Goal: Information Seeking & Learning: Understand process/instructions

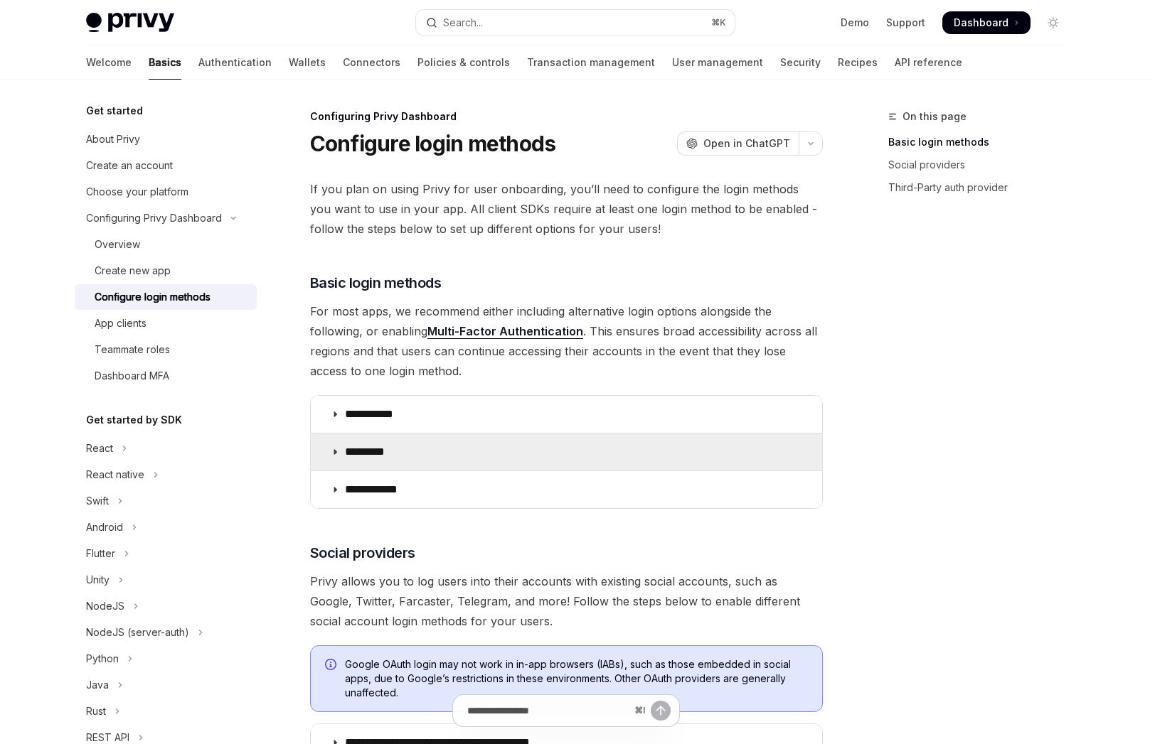
click at [511, 442] on summary "*********" at bounding box center [566, 452] width 511 height 37
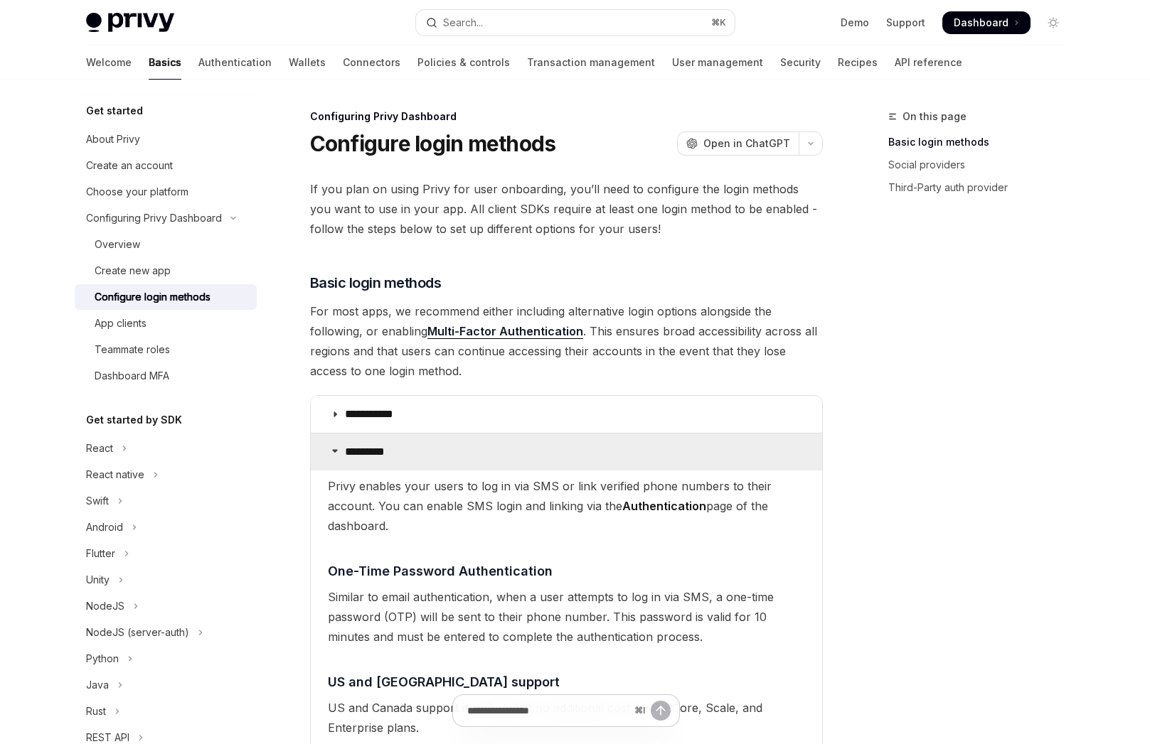
click at [511, 442] on summary "*********" at bounding box center [566, 452] width 511 height 37
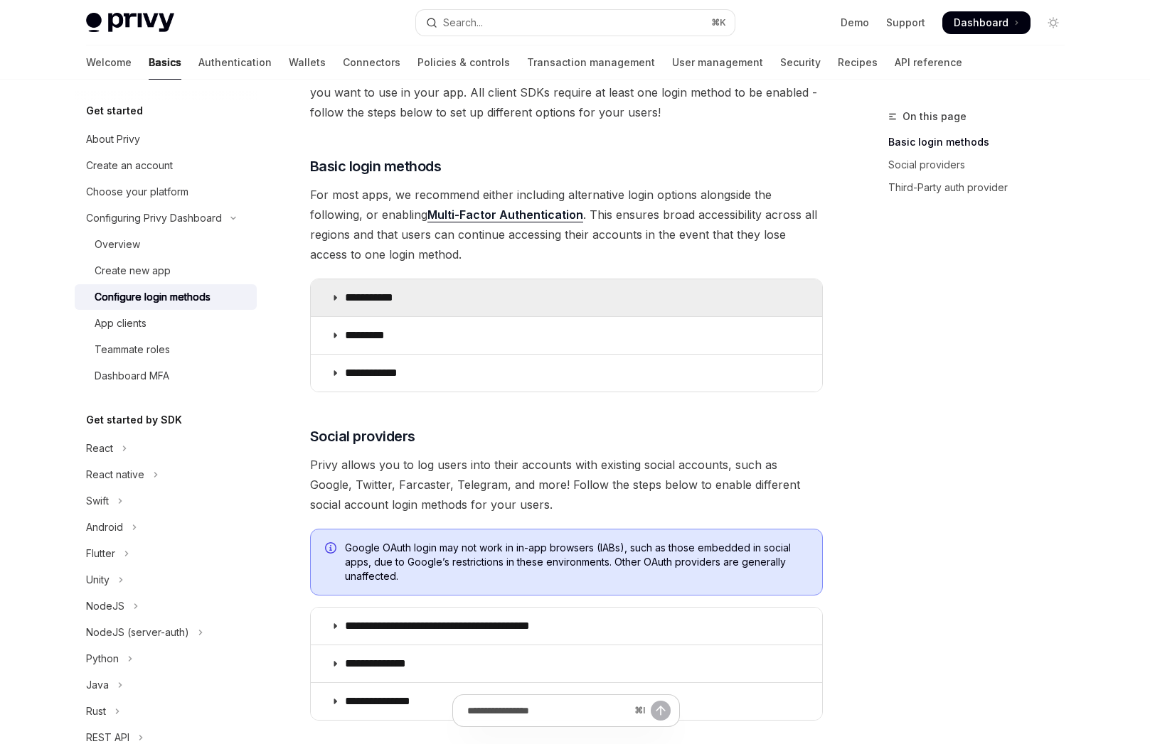
scroll to position [370, 0]
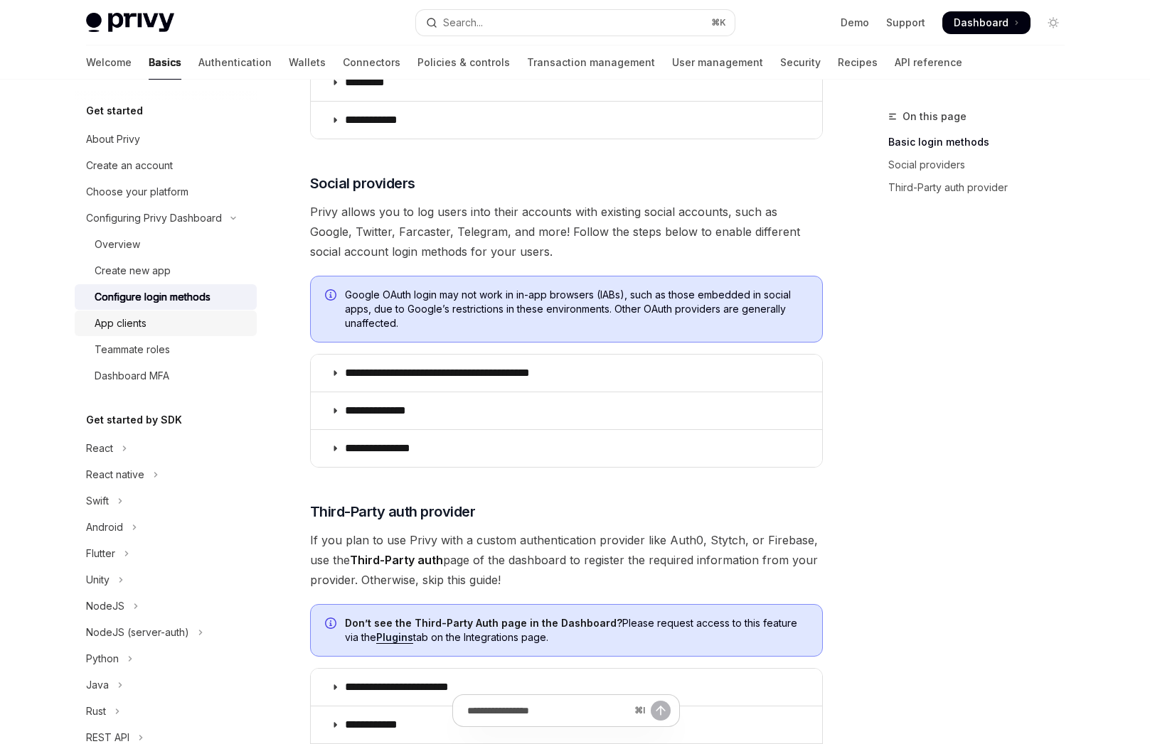
click at [208, 324] on div "App clients" at bounding box center [172, 323] width 154 height 17
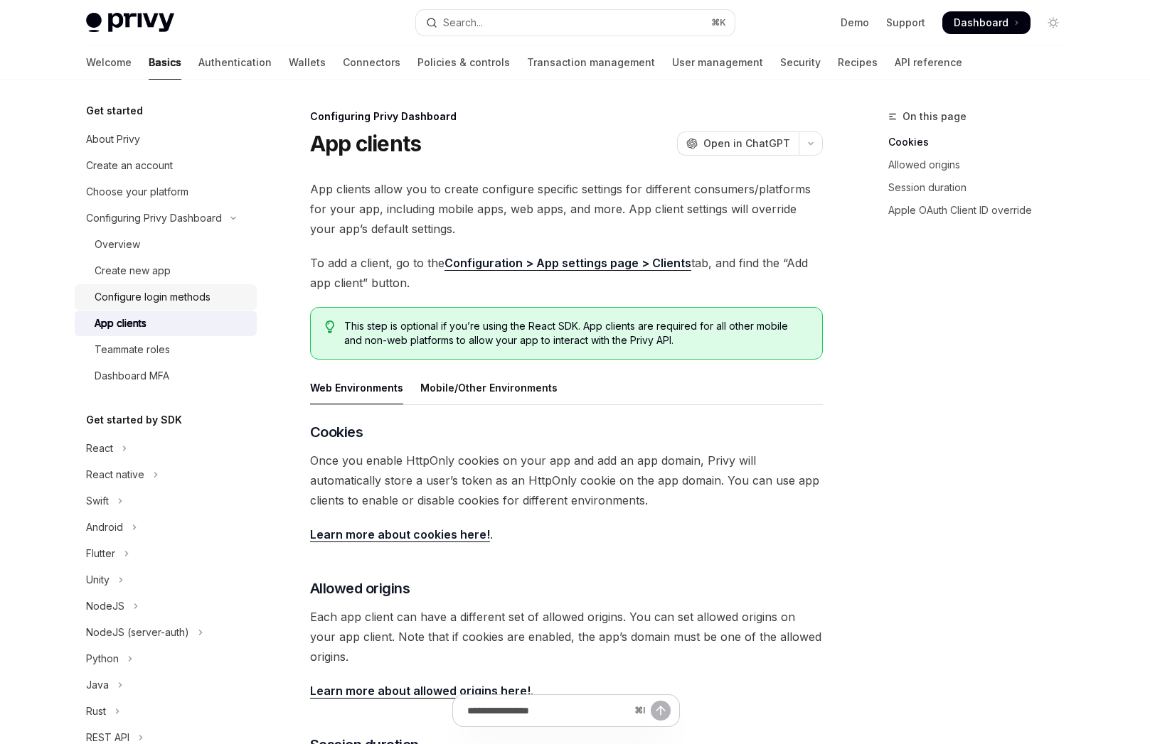
click at [193, 305] on div "Configure login methods" at bounding box center [153, 297] width 116 height 17
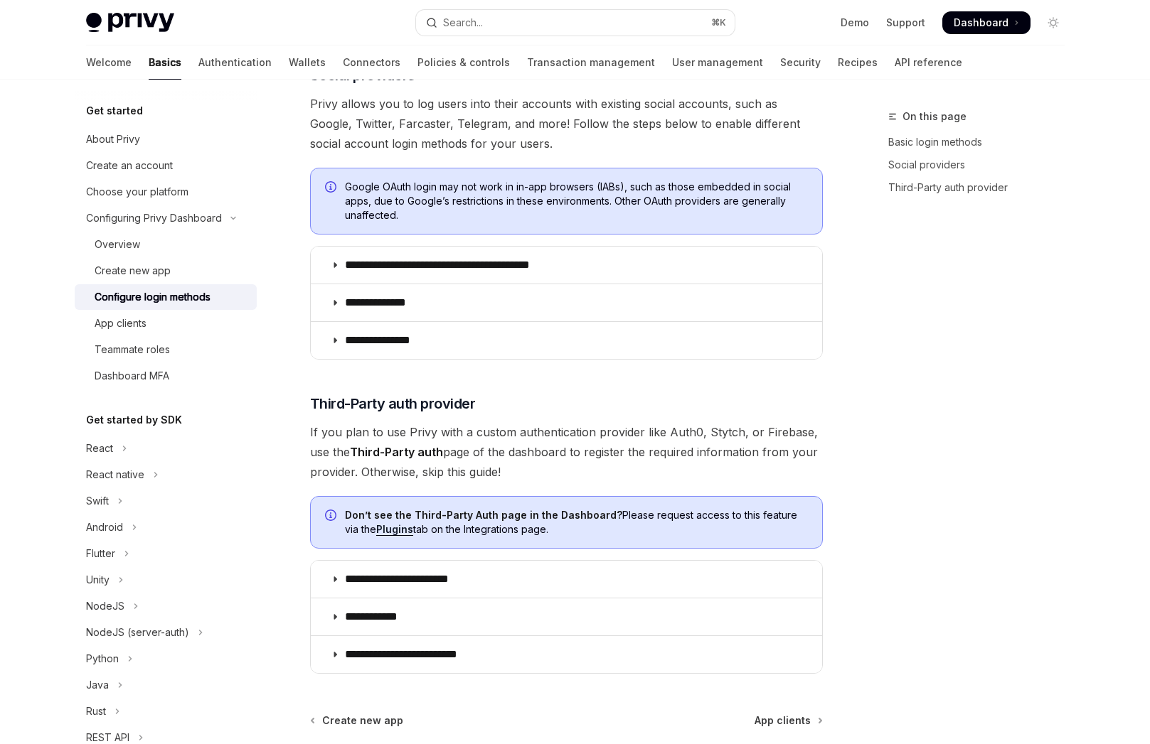
scroll to position [637, 0]
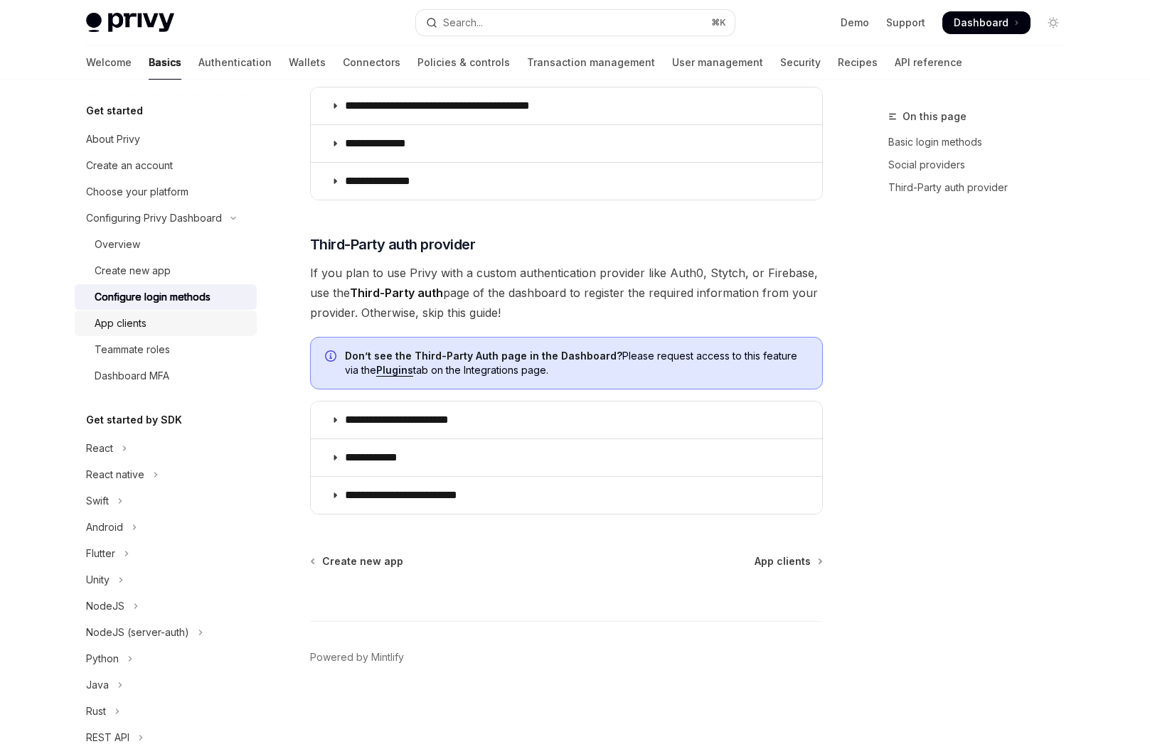
click at [181, 325] on div "App clients" at bounding box center [172, 323] width 154 height 17
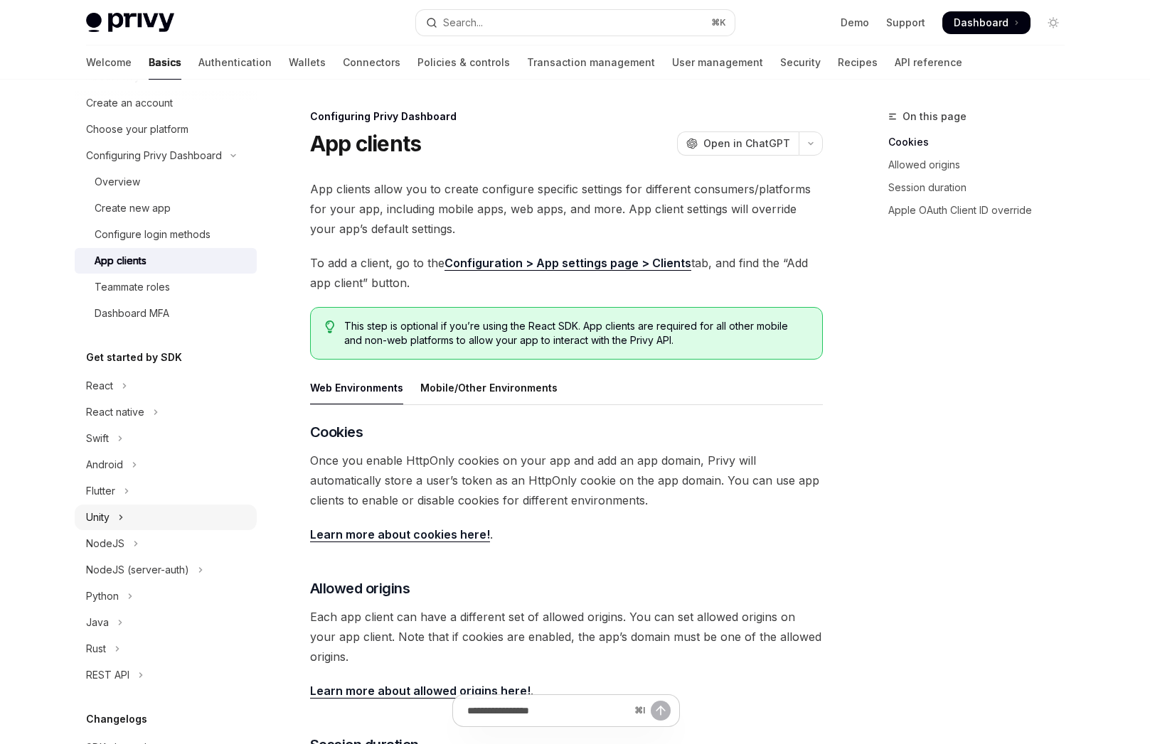
scroll to position [108, 0]
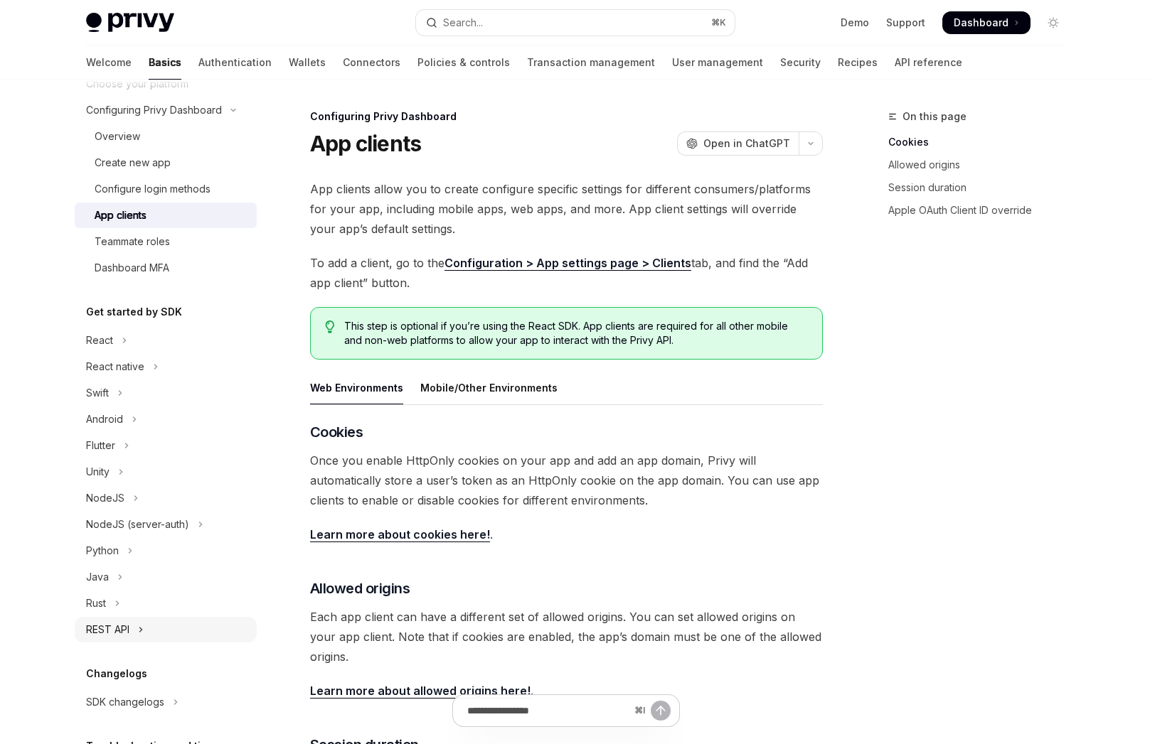
click at [150, 624] on button "REST API" at bounding box center [166, 630] width 182 height 26
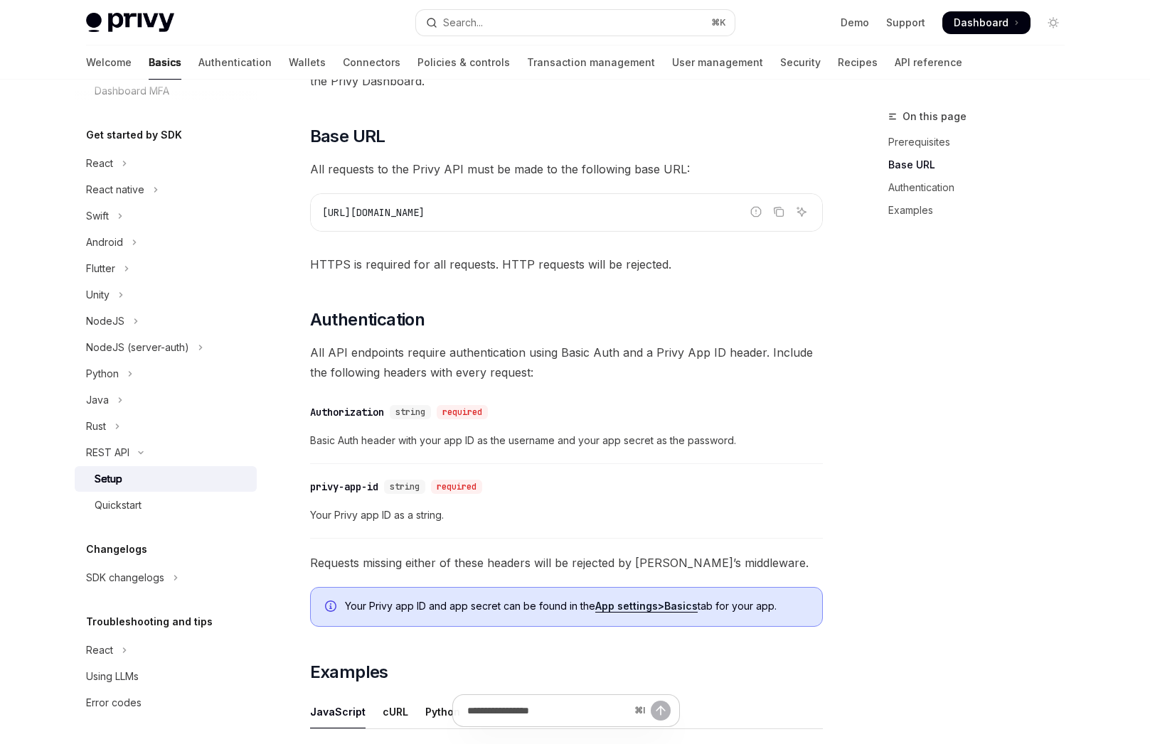
scroll to position [279, 0]
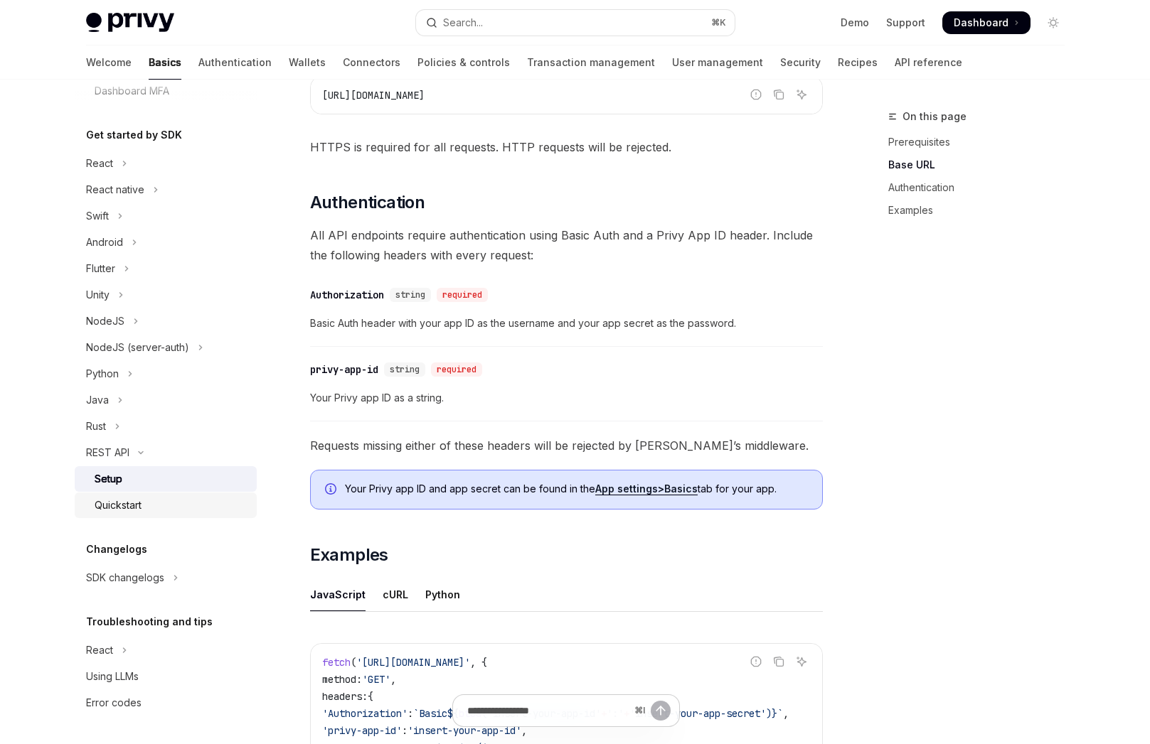
click at [142, 502] on div "Quickstart" at bounding box center [118, 505] width 47 height 17
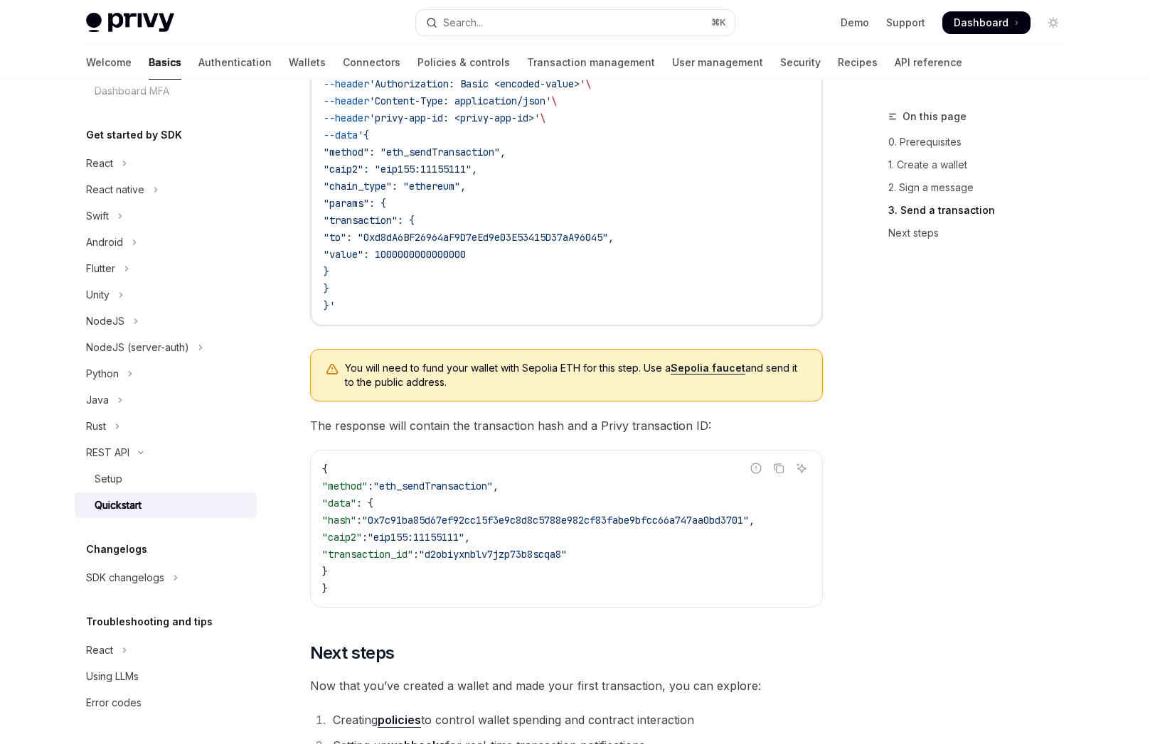
scroll to position [1785, 0]
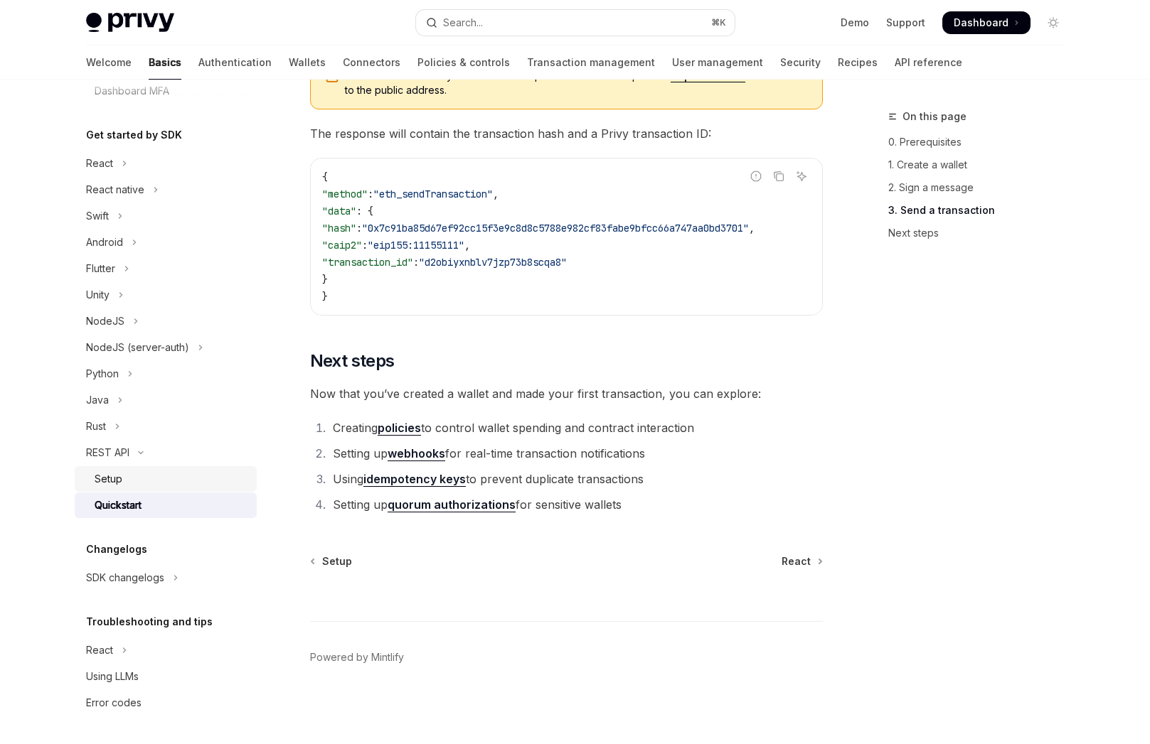
click at [168, 476] on div "Setup" at bounding box center [172, 479] width 154 height 17
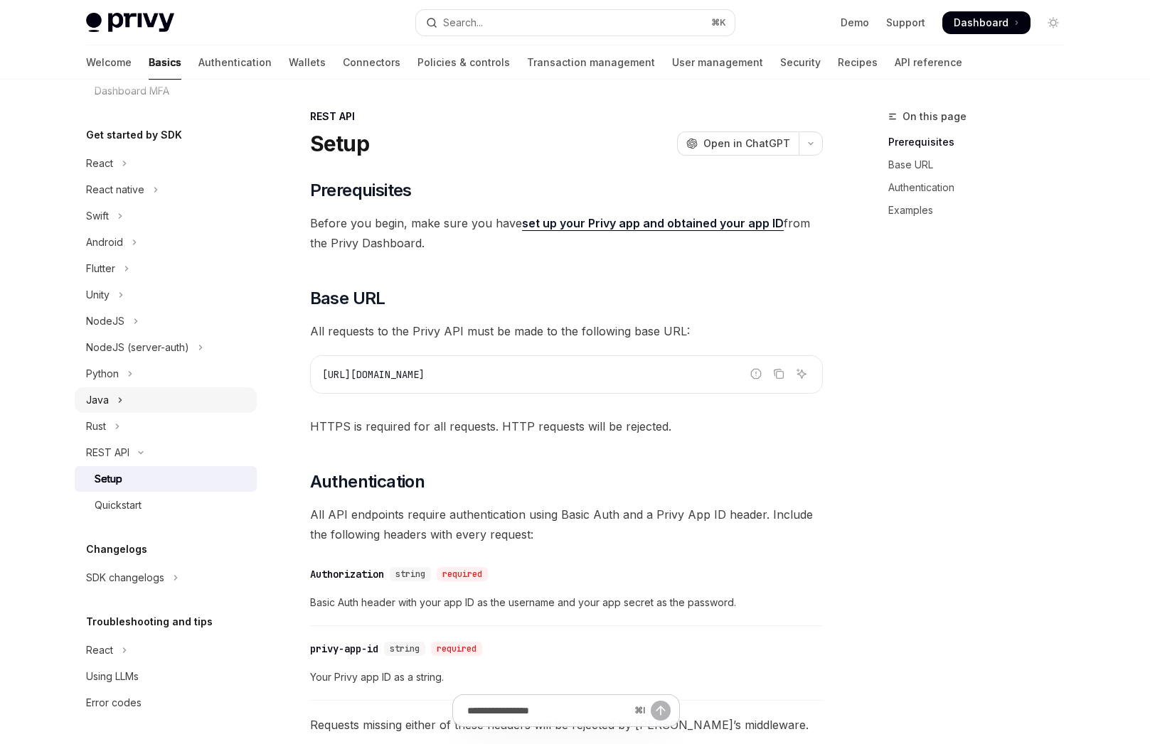
click at [171, 388] on button "Java" at bounding box center [166, 401] width 182 height 26
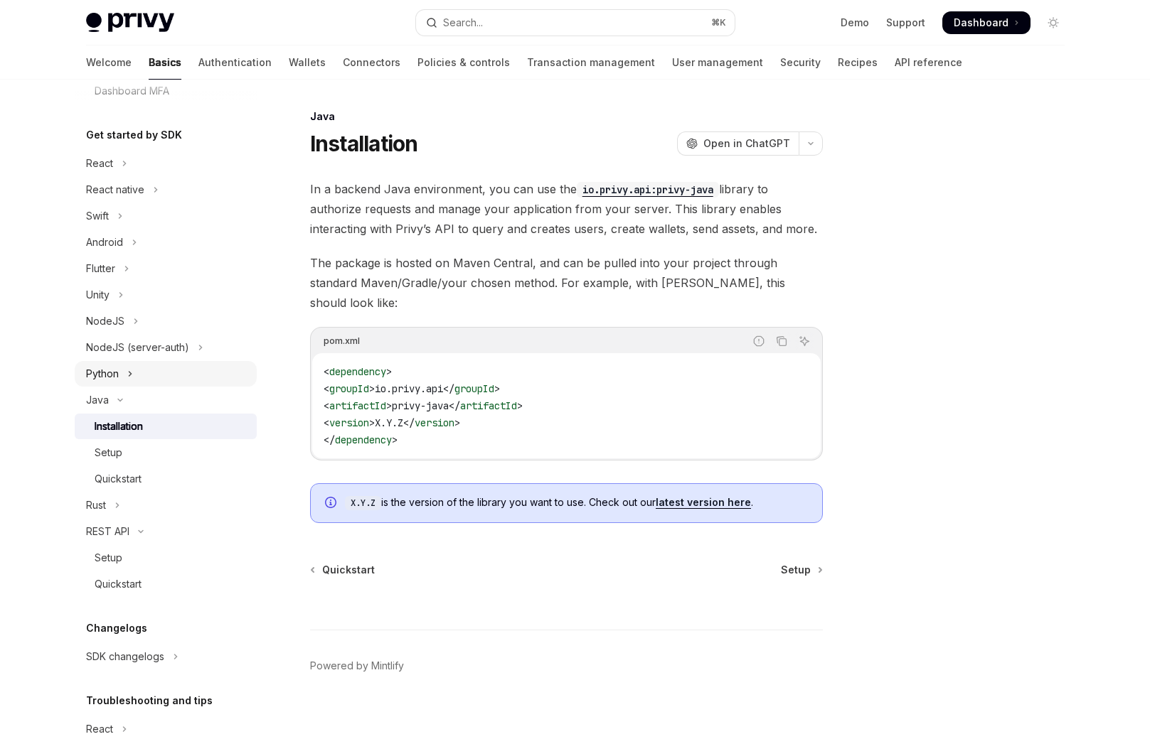
click at [170, 372] on button "Python" at bounding box center [166, 374] width 182 height 26
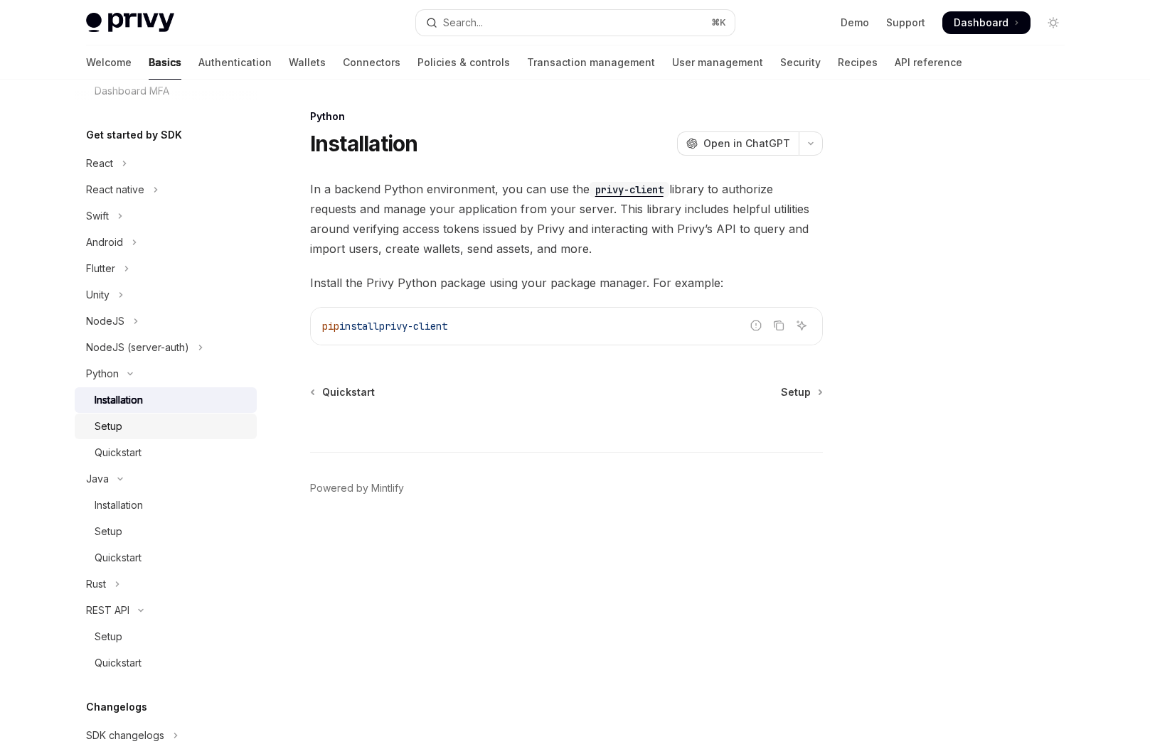
click at [181, 419] on div "Setup" at bounding box center [172, 426] width 154 height 17
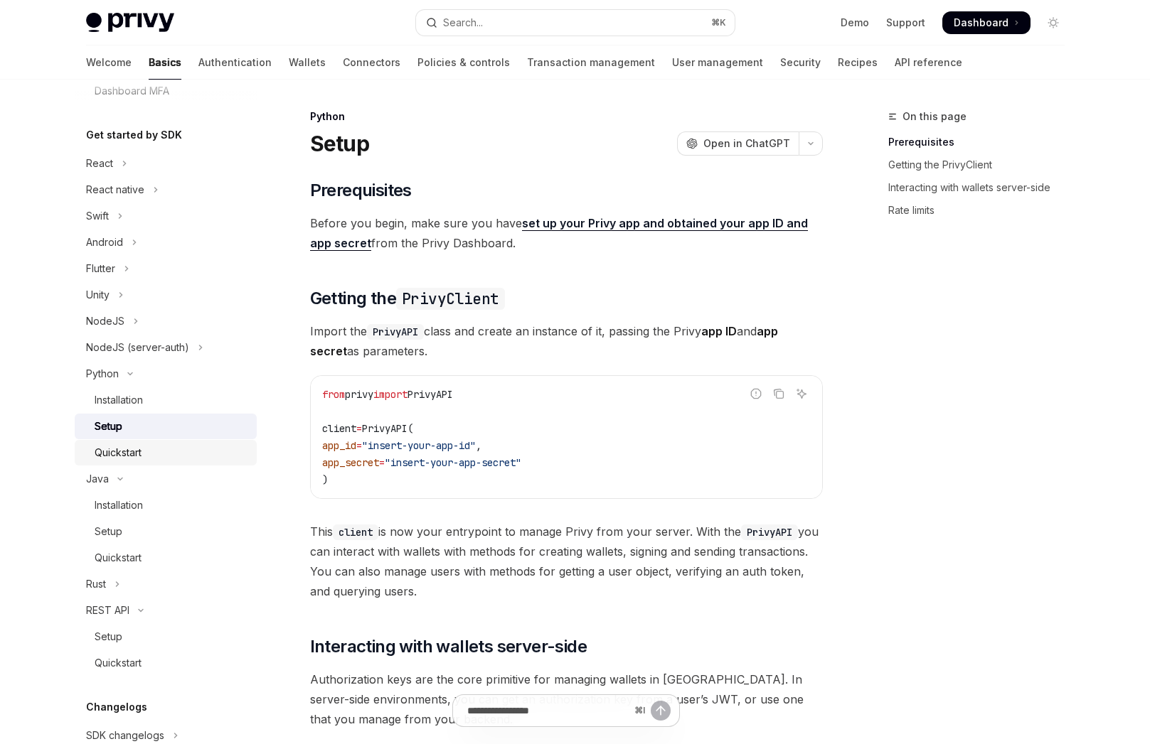
click at [168, 451] on div "Quickstart" at bounding box center [172, 452] width 154 height 17
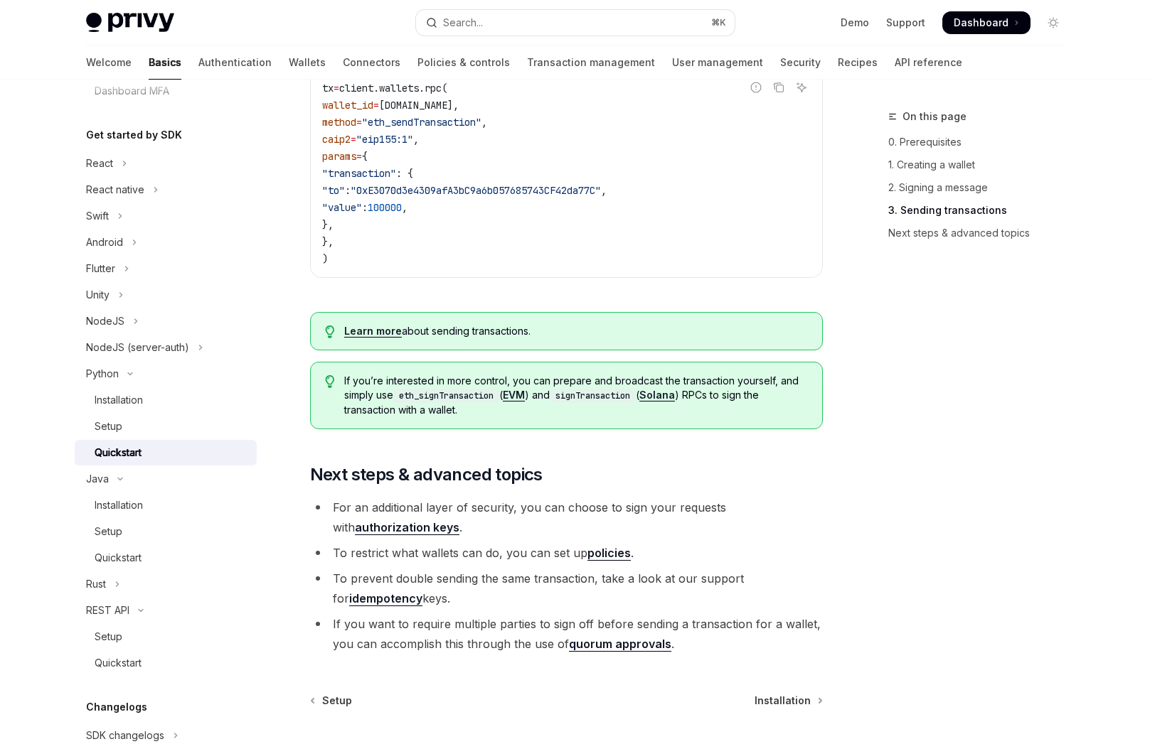
scroll to position [1406, 0]
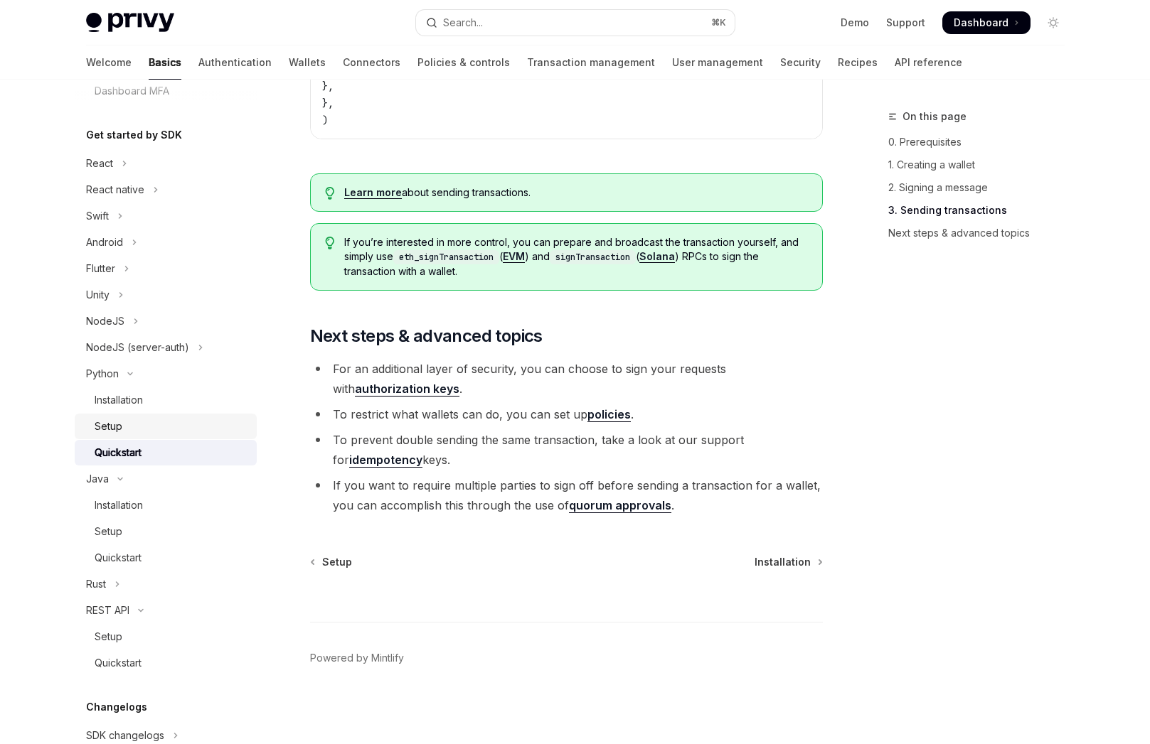
click at [166, 425] on div "Setup" at bounding box center [172, 426] width 154 height 17
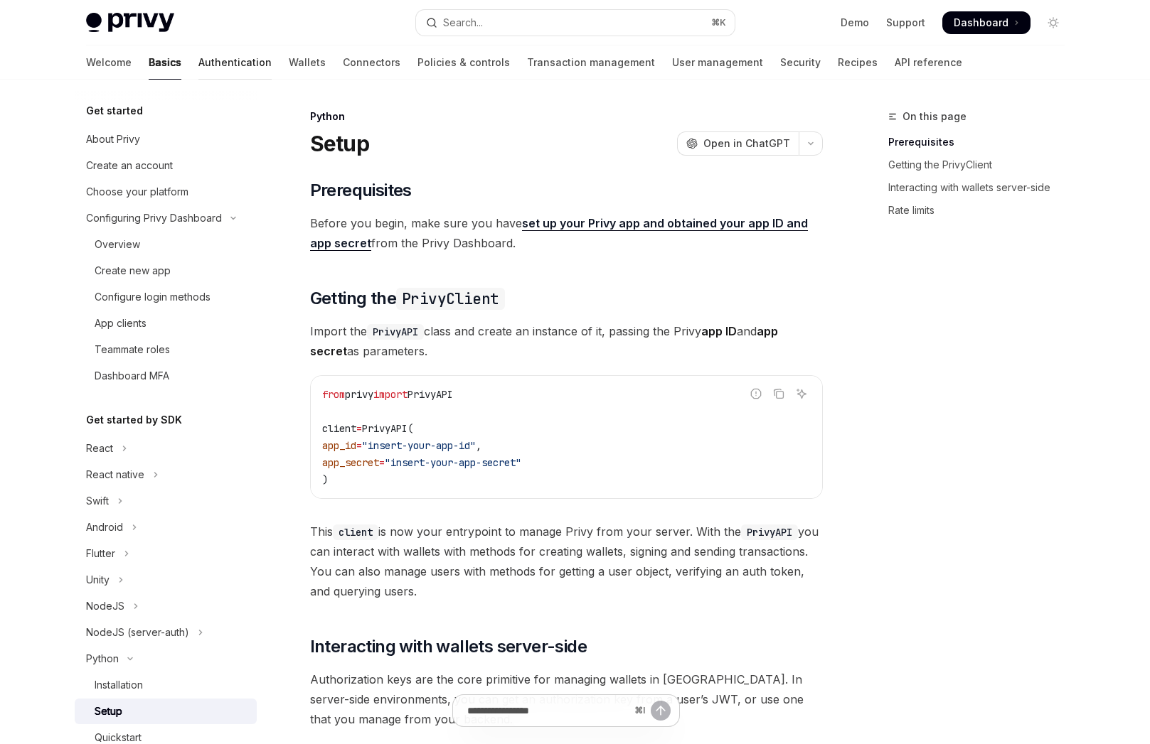
click at [198, 60] on link "Authentication" at bounding box center [234, 63] width 73 height 34
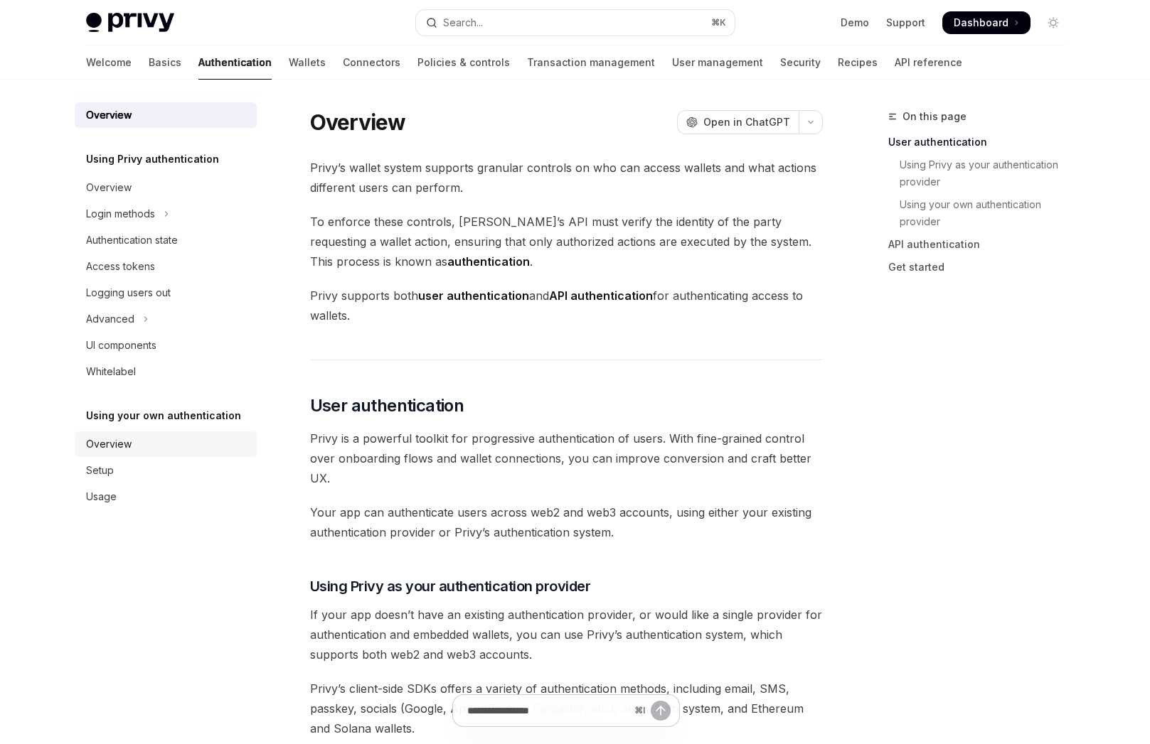
click at [146, 452] on div "Overview" at bounding box center [167, 444] width 162 height 17
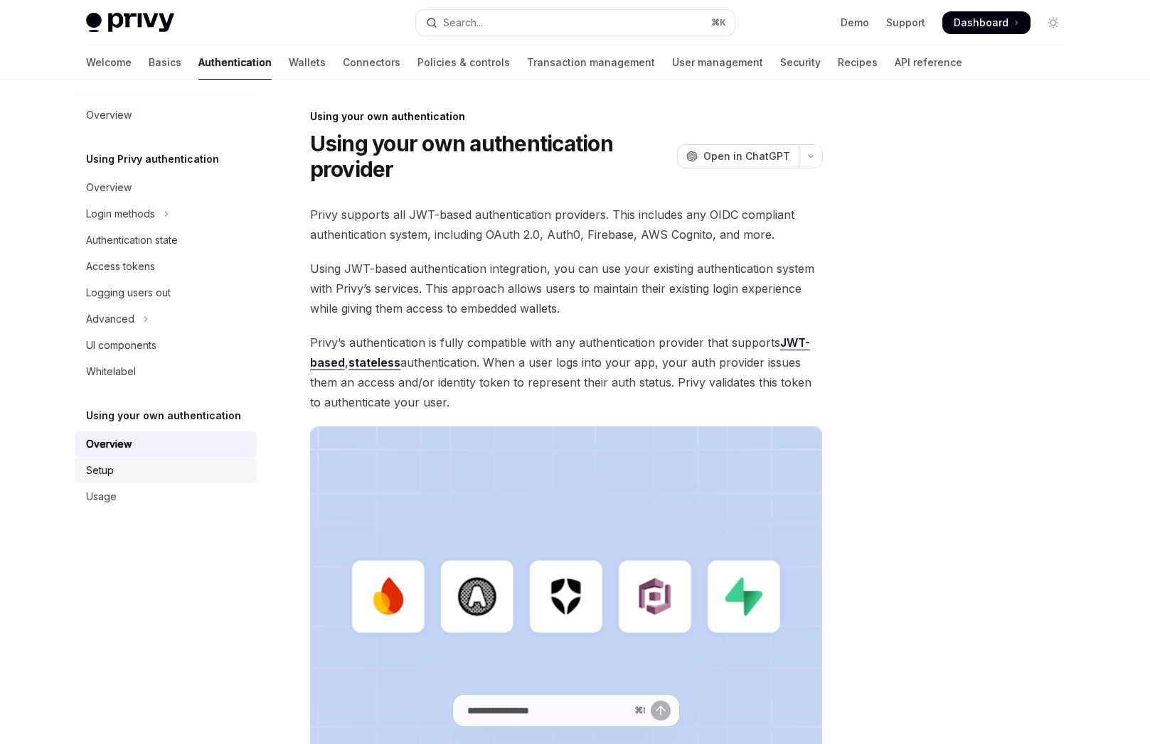
click at [146, 472] on div "Setup" at bounding box center [167, 470] width 162 height 17
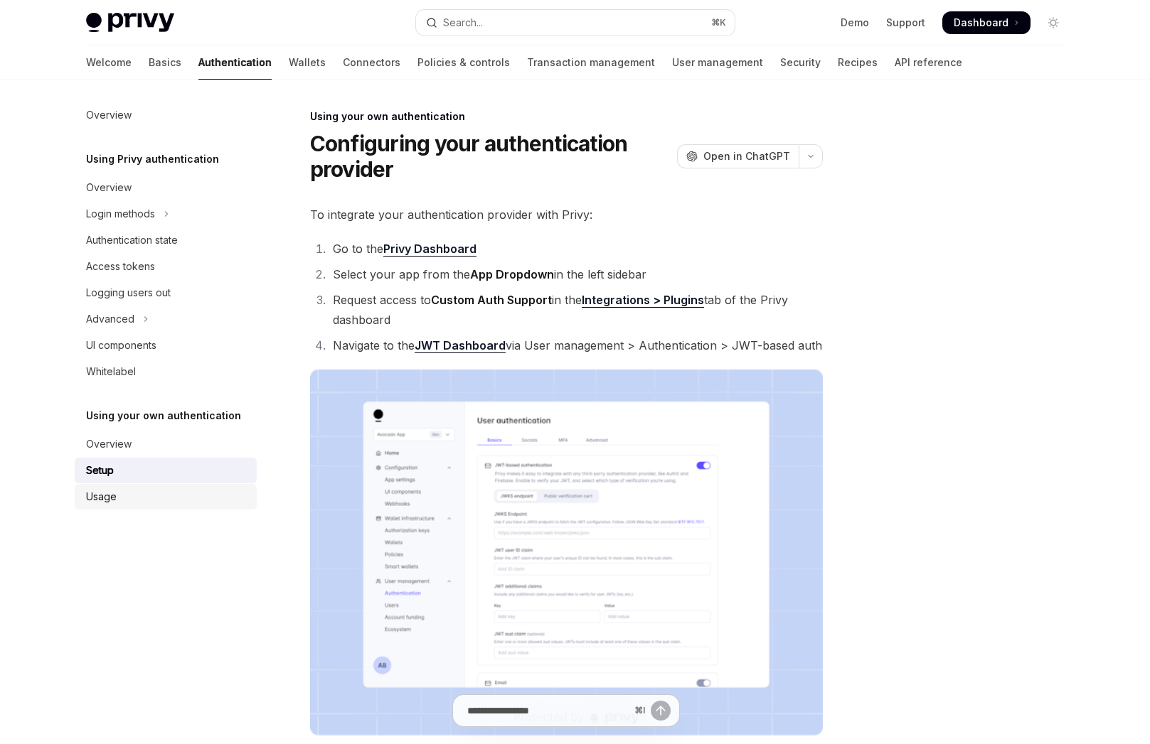
click at [145, 494] on div "Usage" at bounding box center [167, 497] width 162 height 17
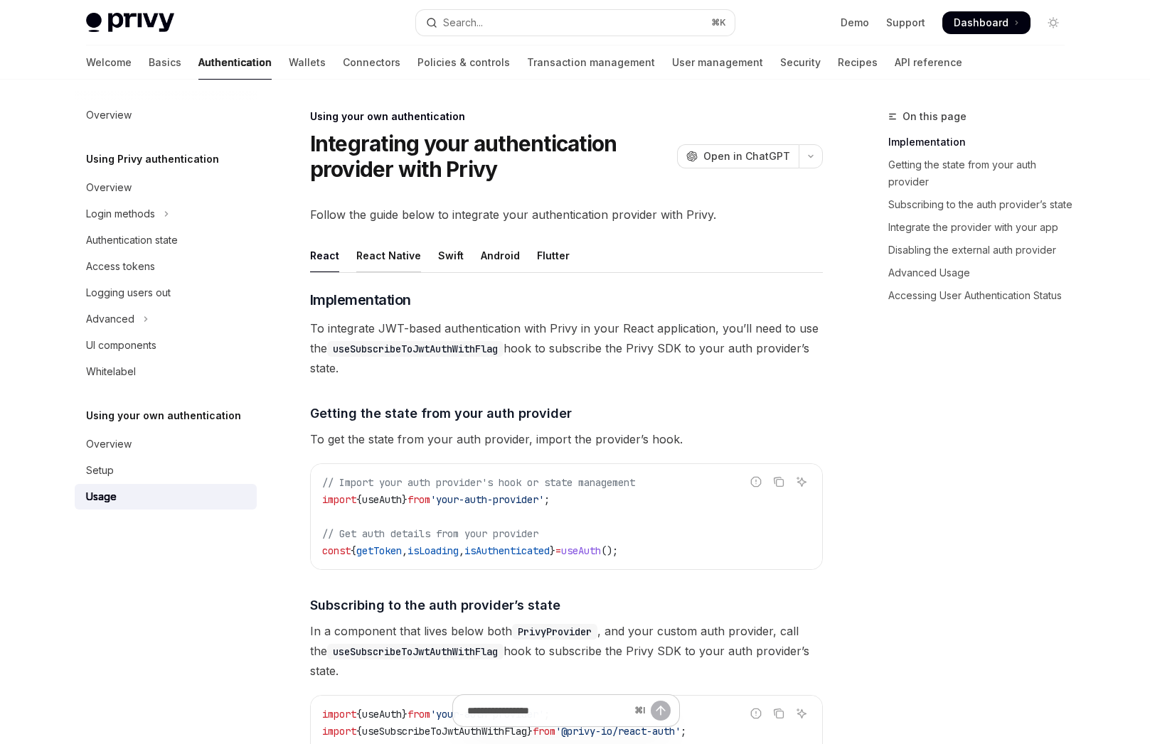
click at [375, 264] on div "React Native" at bounding box center [388, 255] width 65 height 33
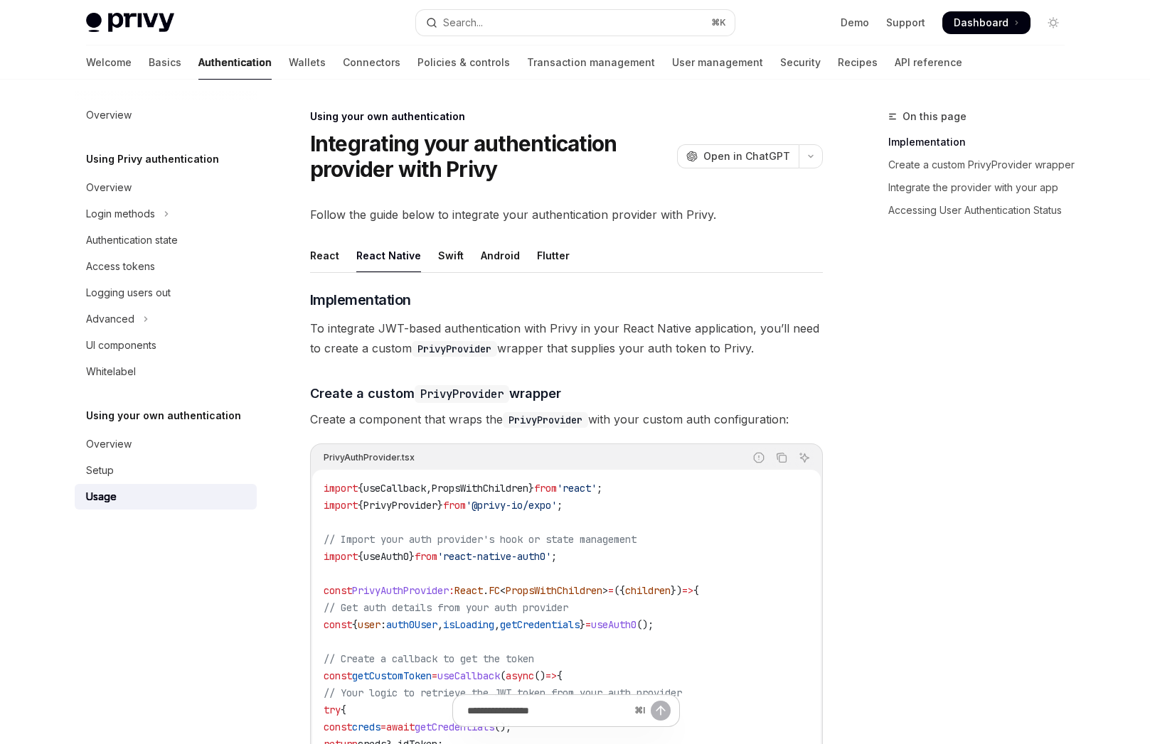
click at [438, 259] on div "Swift" at bounding box center [451, 255] width 26 height 33
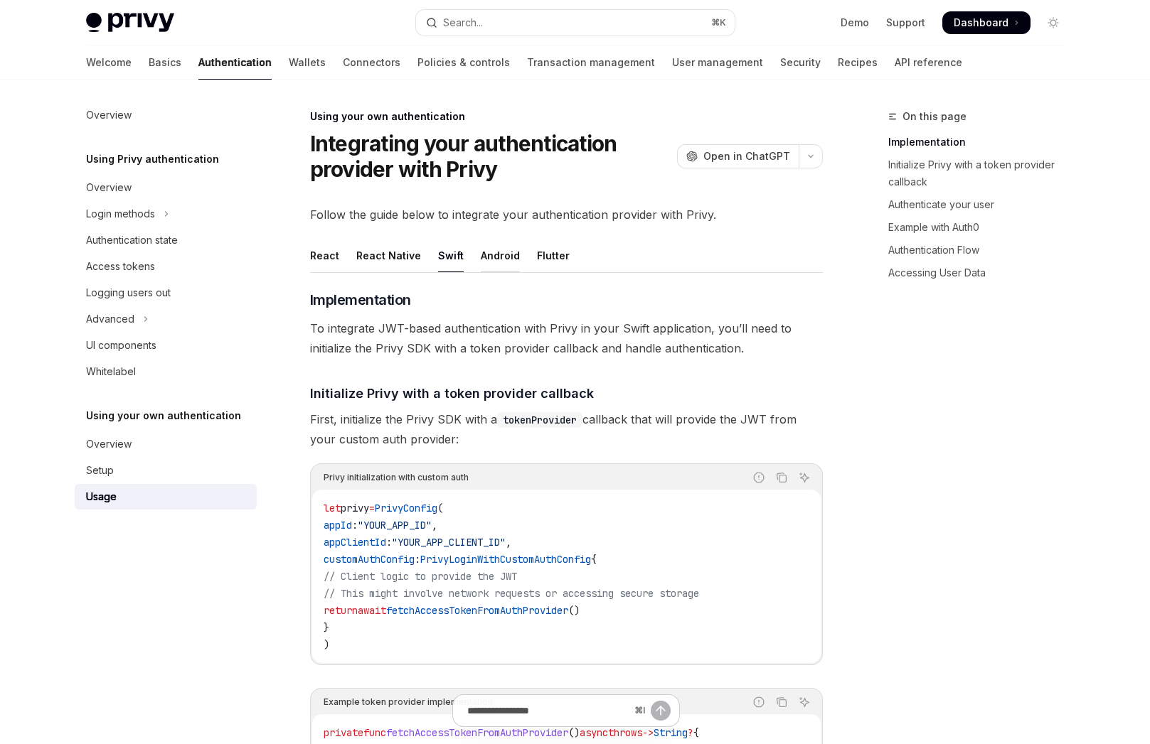
click at [501, 257] on div "Android" at bounding box center [500, 255] width 39 height 33
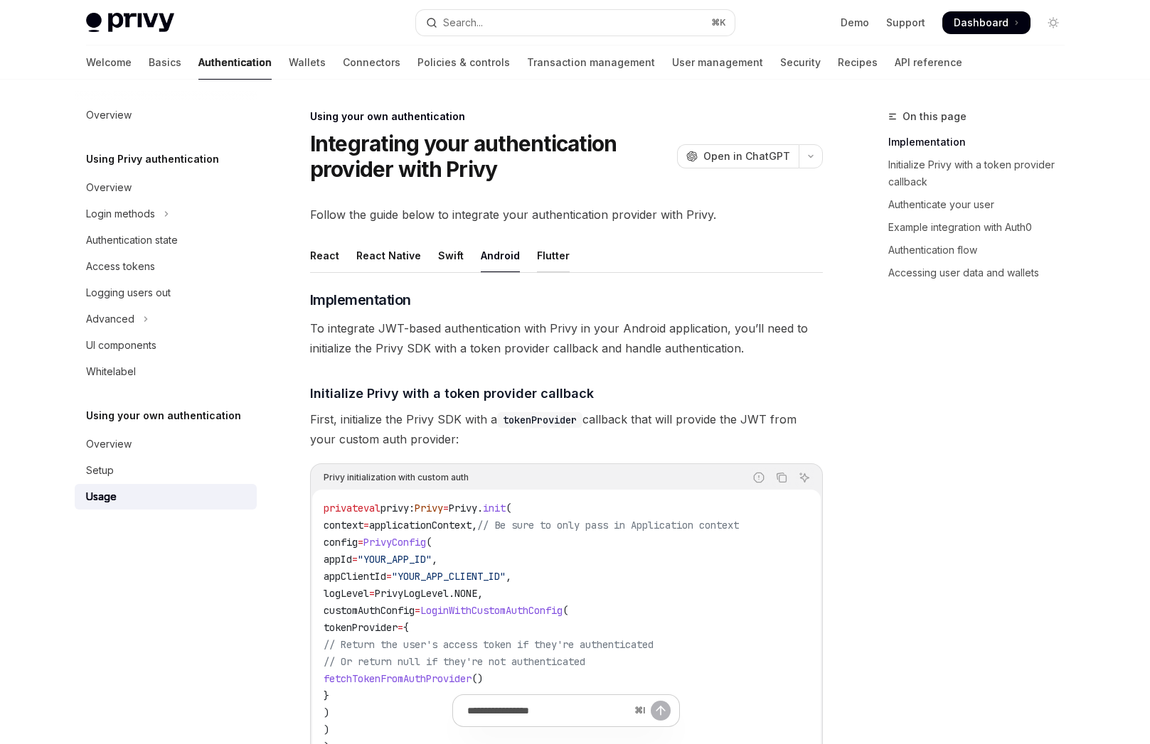
click at [537, 257] on div "Flutter" at bounding box center [553, 255] width 33 height 33
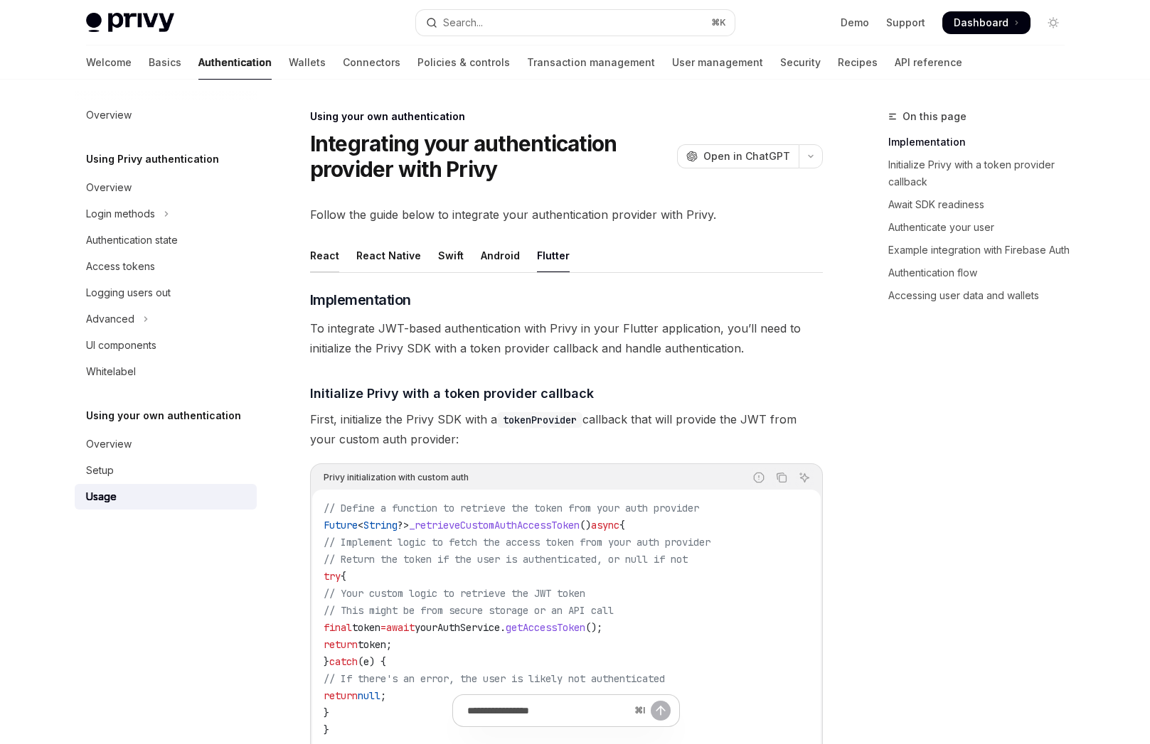
click at [336, 267] on div "React" at bounding box center [324, 255] width 29 height 33
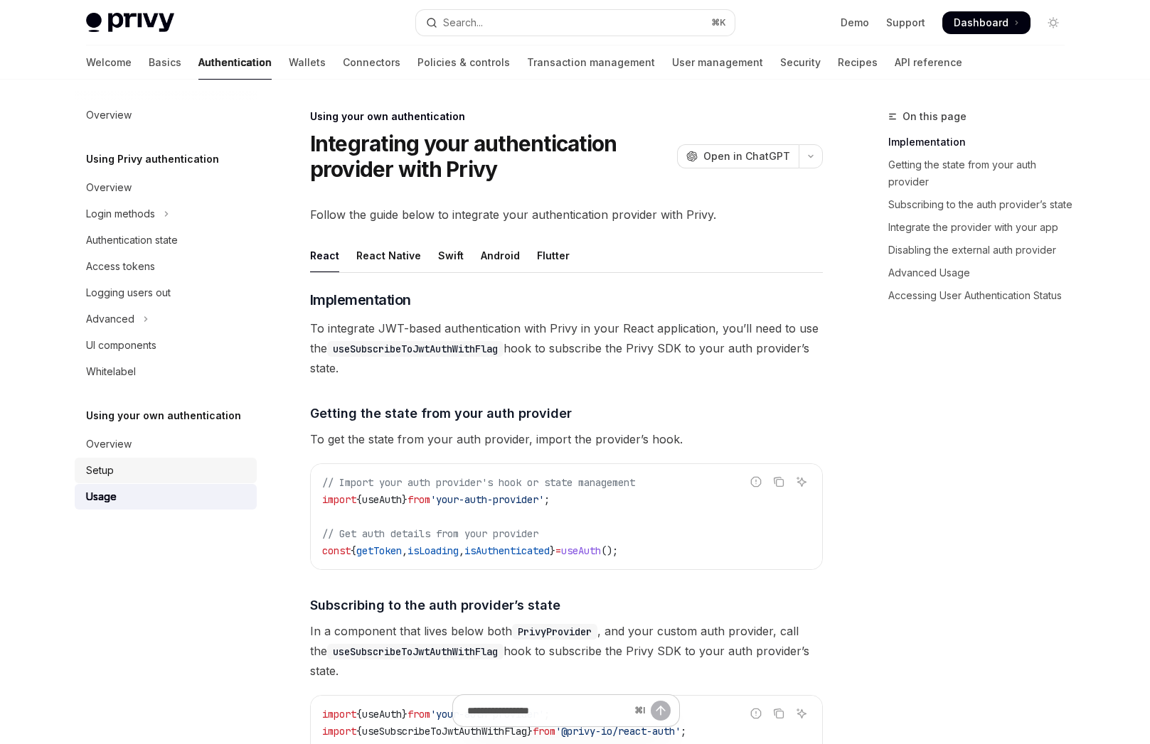
click at [134, 479] on div "Setup" at bounding box center [167, 470] width 162 height 17
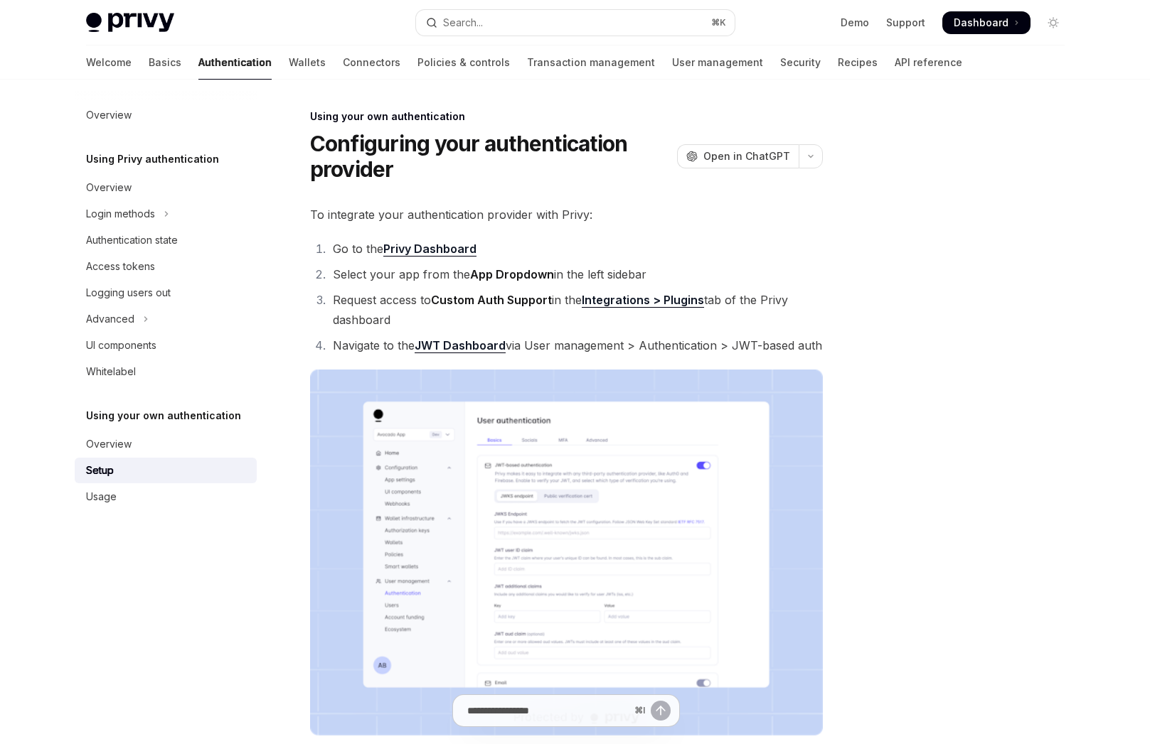
drag, startPoint x: 233, startPoint y: 501, endPoint x: 215, endPoint y: 467, distance: 37.5
click at [233, 501] on div "Usage" at bounding box center [167, 497] width 162 height 17
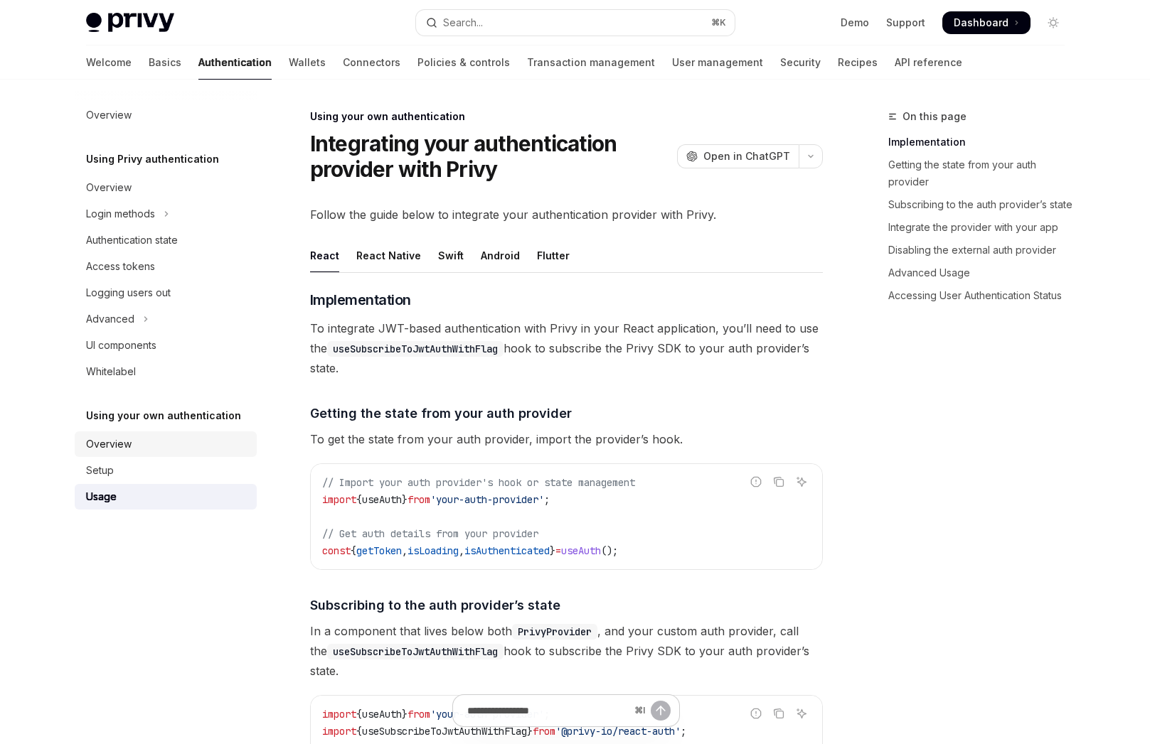
click at [207, 437] on div "Overview" at bounding box center [167, 444] width 162 height 17
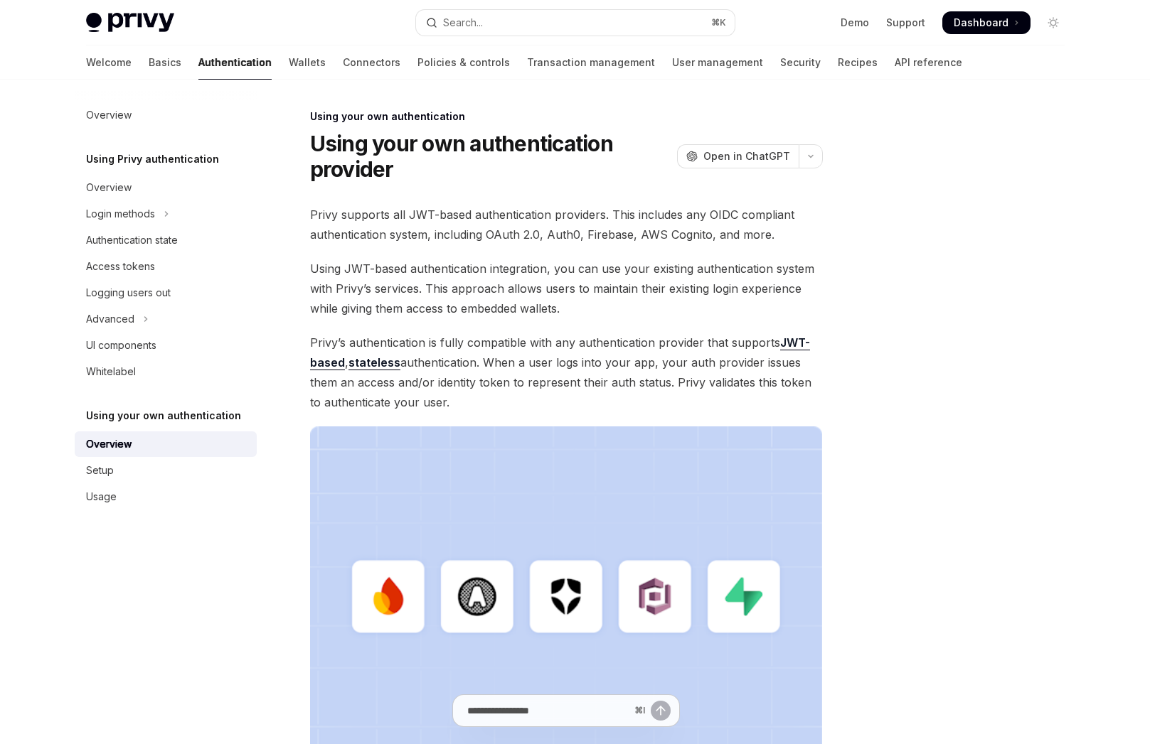
click at [199, 419] on h5 "Using your own authentication" at bounding box center [163, 415] width 155 height 17
click at [191, 484] on ul "Overview Setup Usage" at bounding box center [166, 471] width 182 height 78
click at [188, 489] on div "Usage" at bounding box center [167, 497] width 162 height 17
type textarea "*"
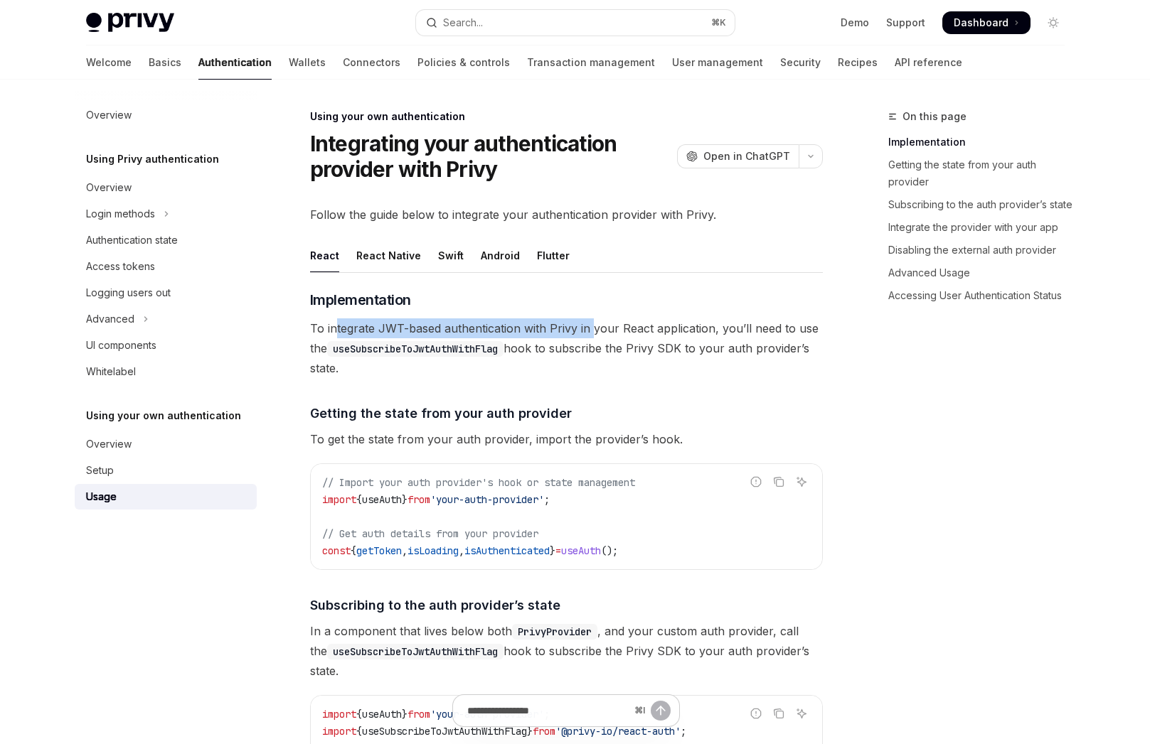
drag, startPoint x: 335, startPoint y: 330, endPoint x: 591, endPoint y: 333, distance: 256.0
click at [591, 333] on span "To integrate JWT-based authentication with Privy in your React application, you…" at bounding box center [566, 349] width 513 height 60
